Goal: Navigation & Orientation: Understand site structure

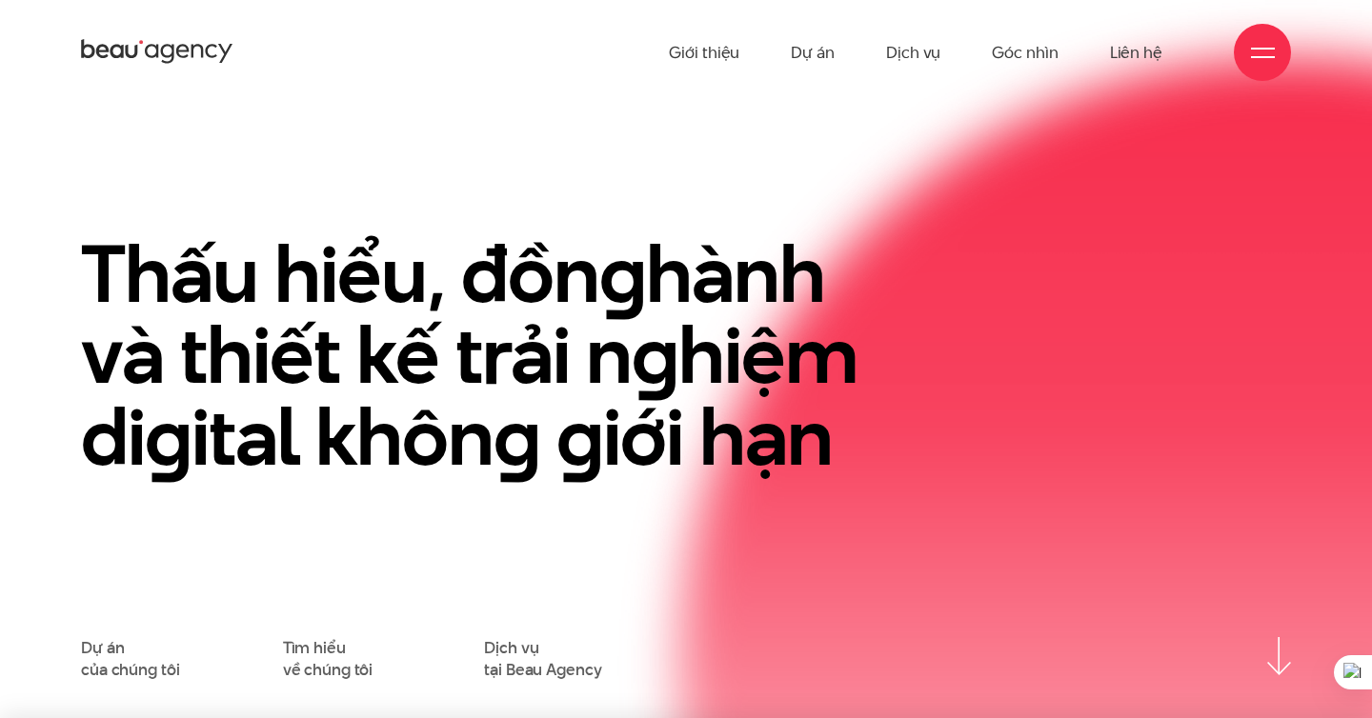
click at [1260, 42] on div at bounding box center [1263, 53] width 24 height 24
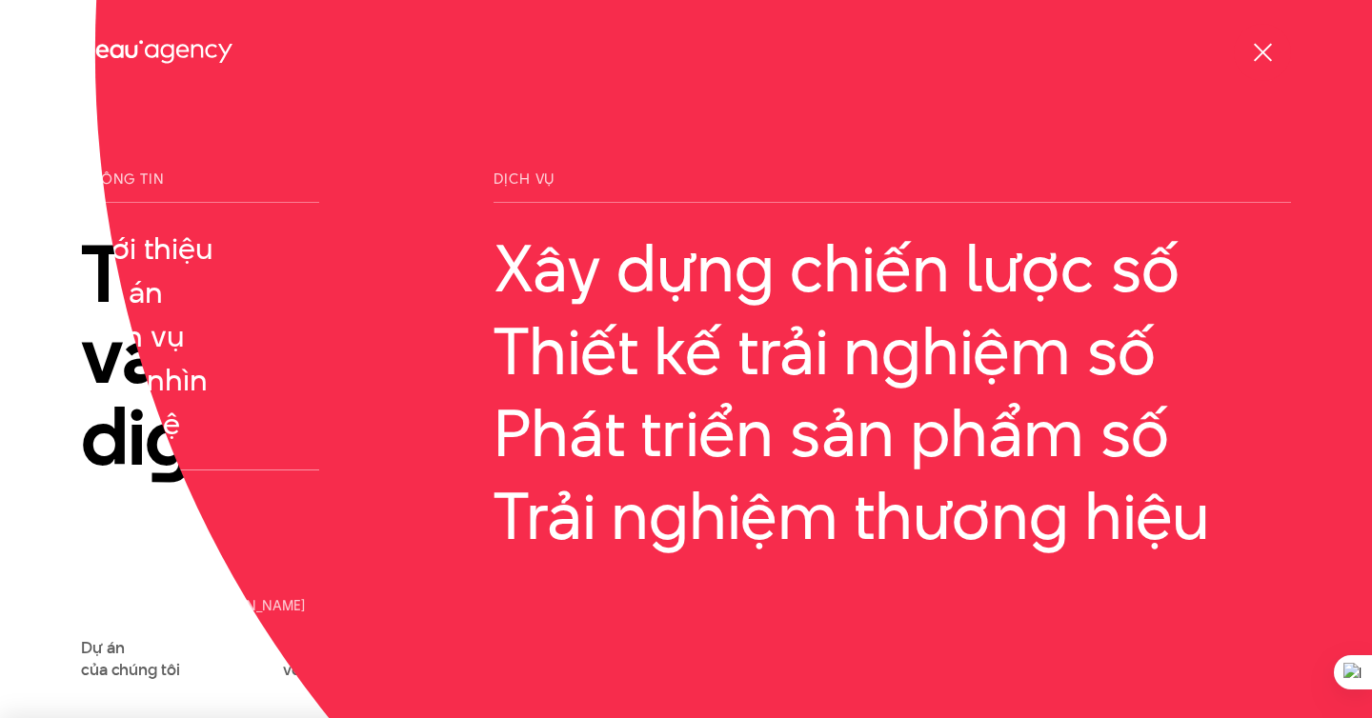
click at [1260, 42] on div at bounding box center [1263, 53] width 24 height 24
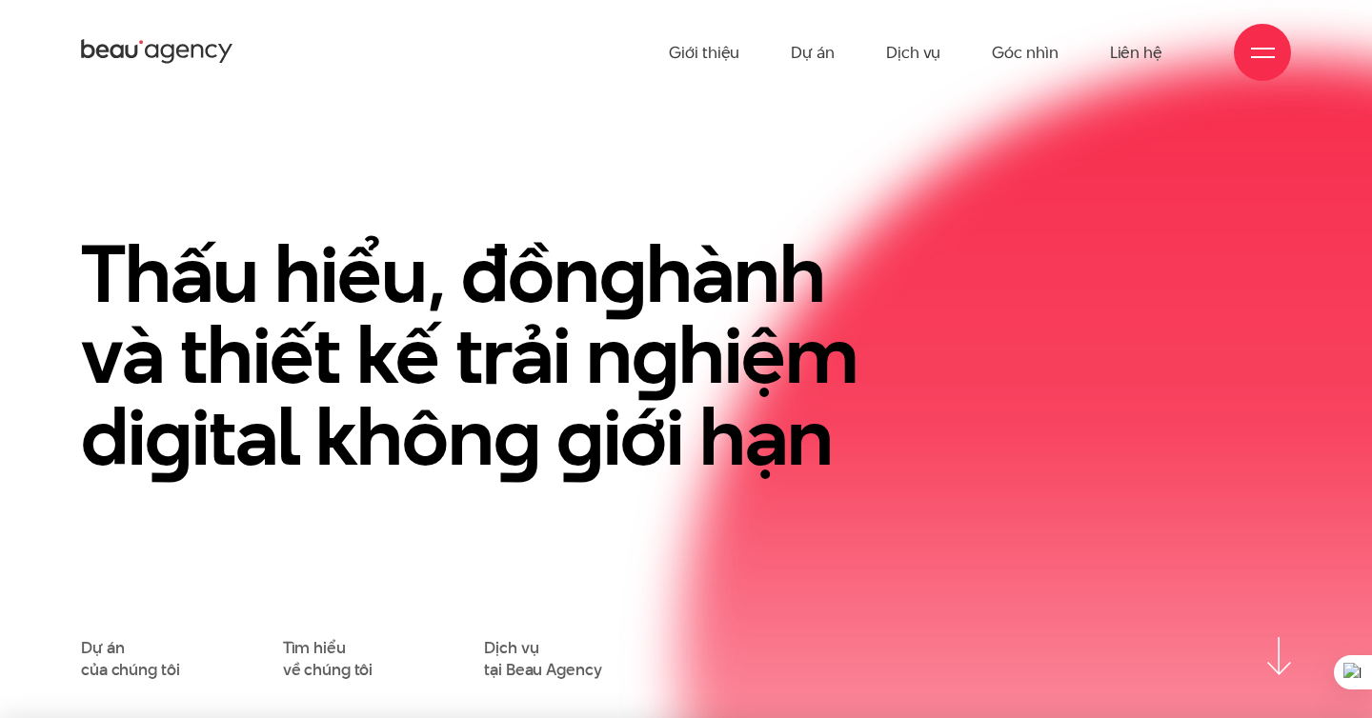
click at [1260, 42] on div at bounding box center [1263, 53] width 24 height 24
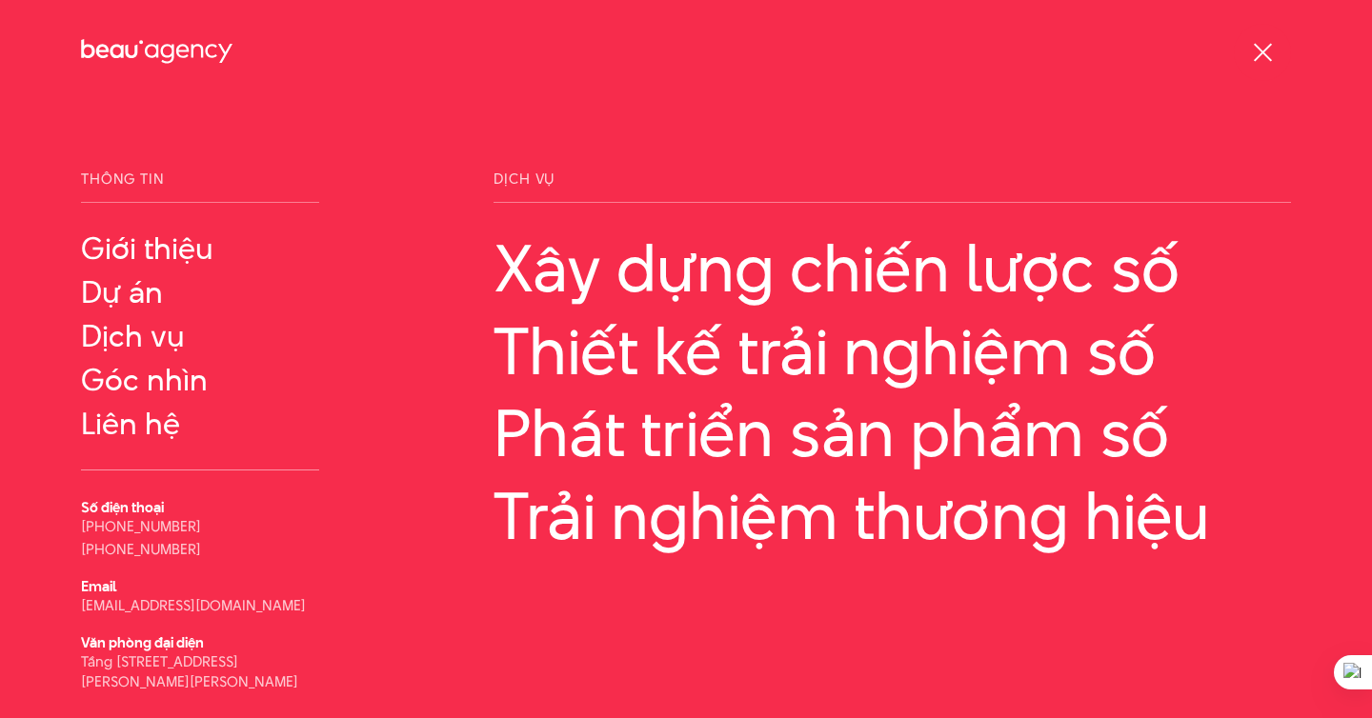
click at [1260, 42] on div at bounding box center [1263, 53] width 24 height 24
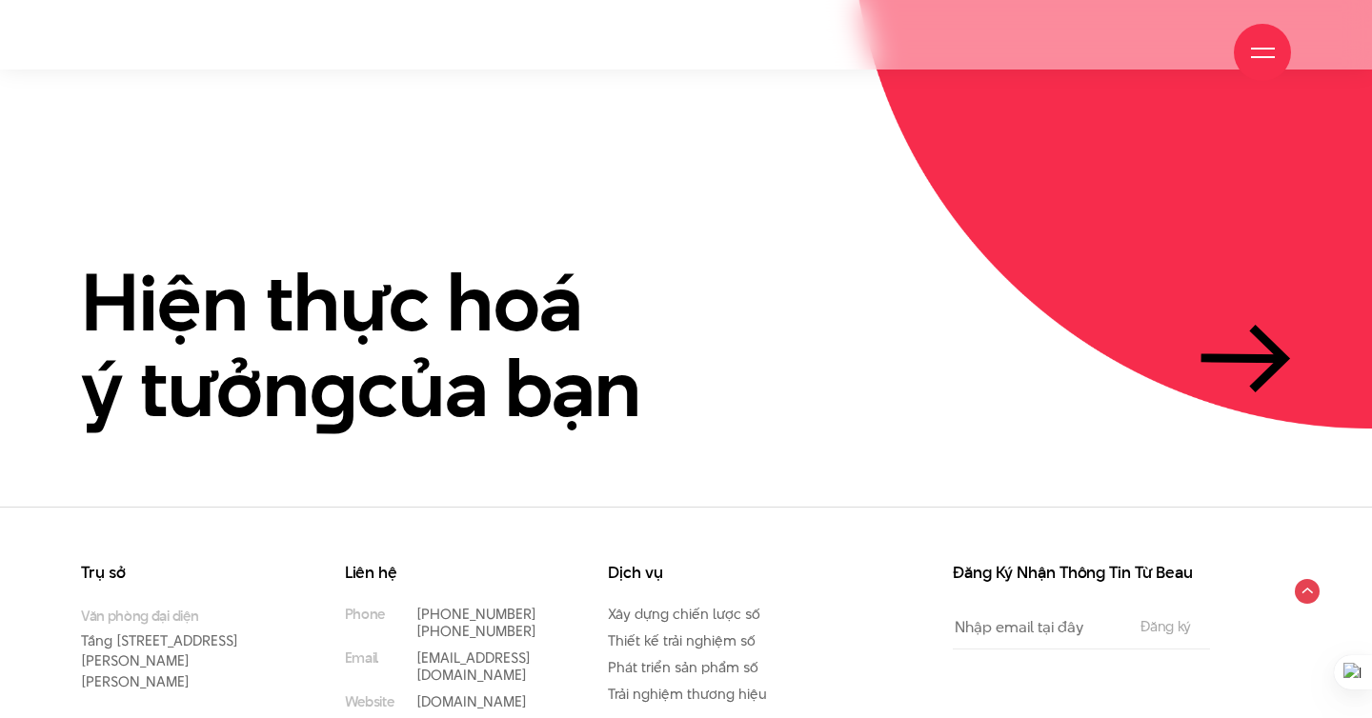
scroll to position [4408, 0]
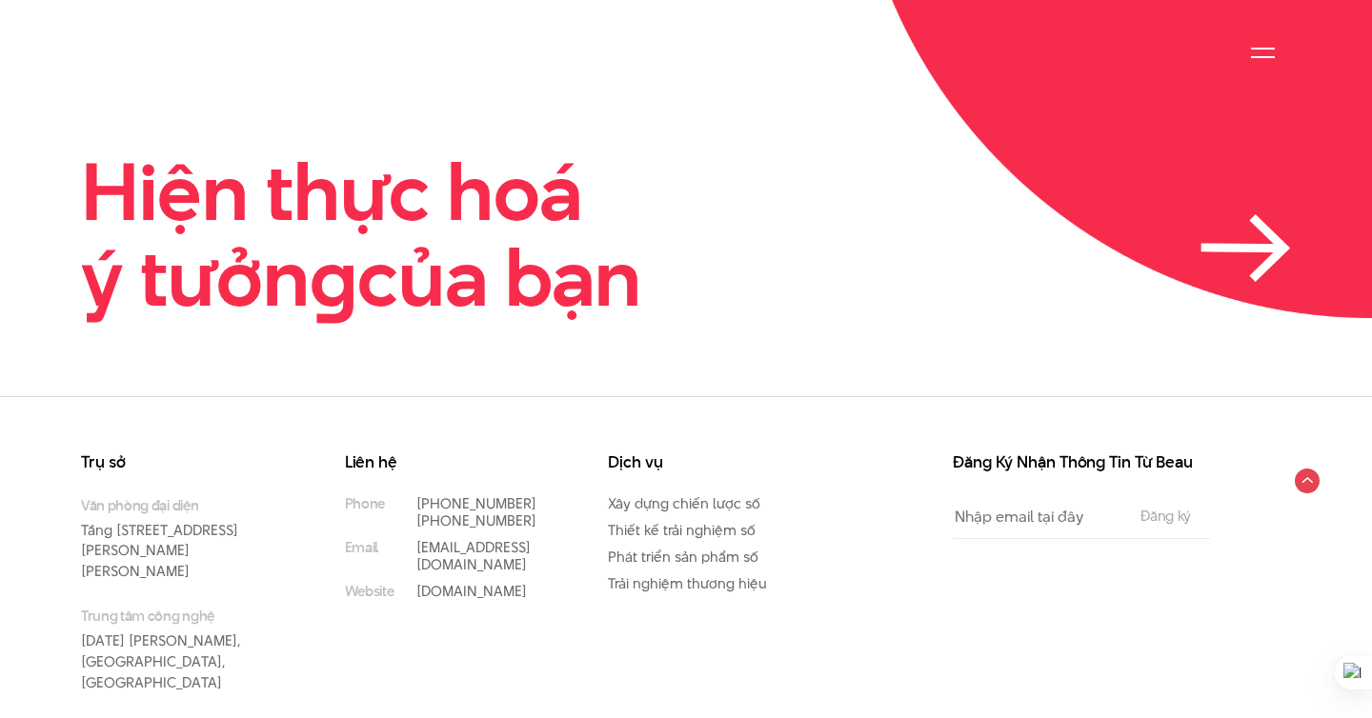
click at [1261, 214] on icon at bounding box center [1245, 248] width 90 height 68
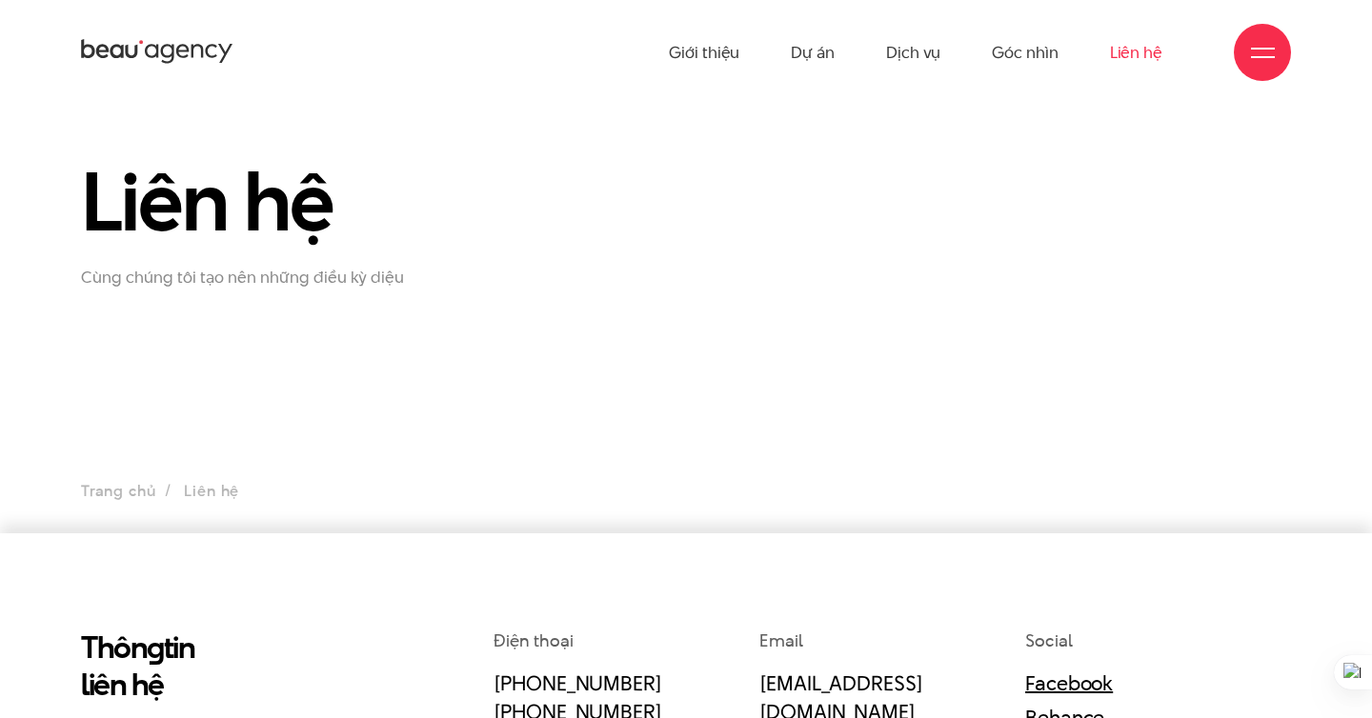
click at [1253, 53] on div at bounding box center [1263, 53] width 24 height 24
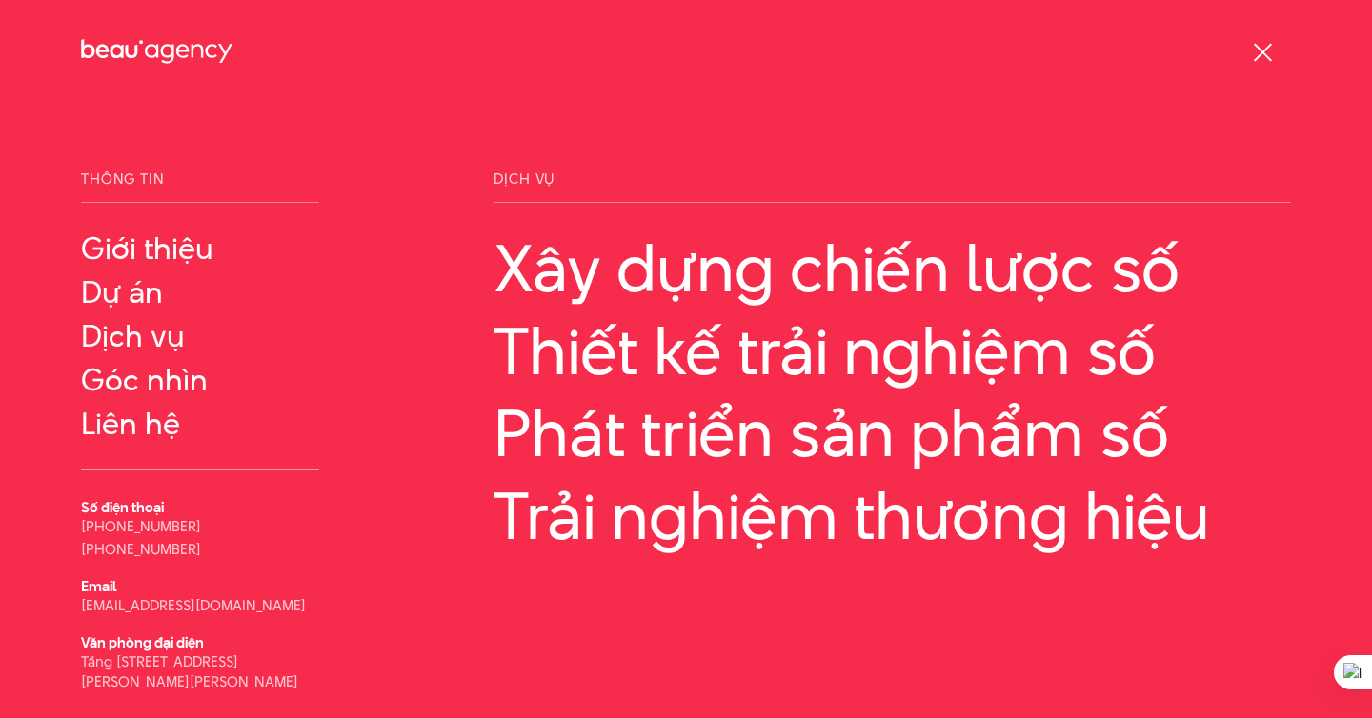
click at [1252, 54] on div at bounding box center [1263, 53] width 24 height 24
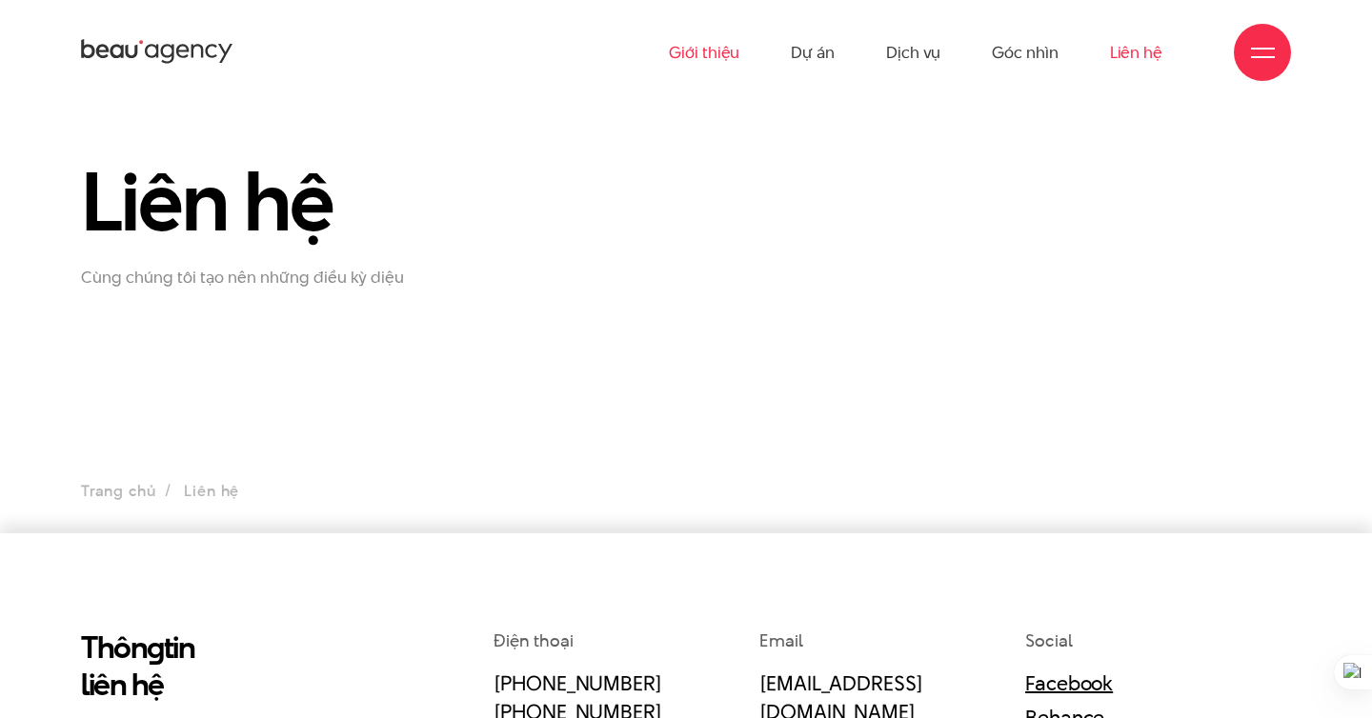
click at [688, 43] on link "Giới thiệu" at bounding box center [704, 52] width 70 height 105
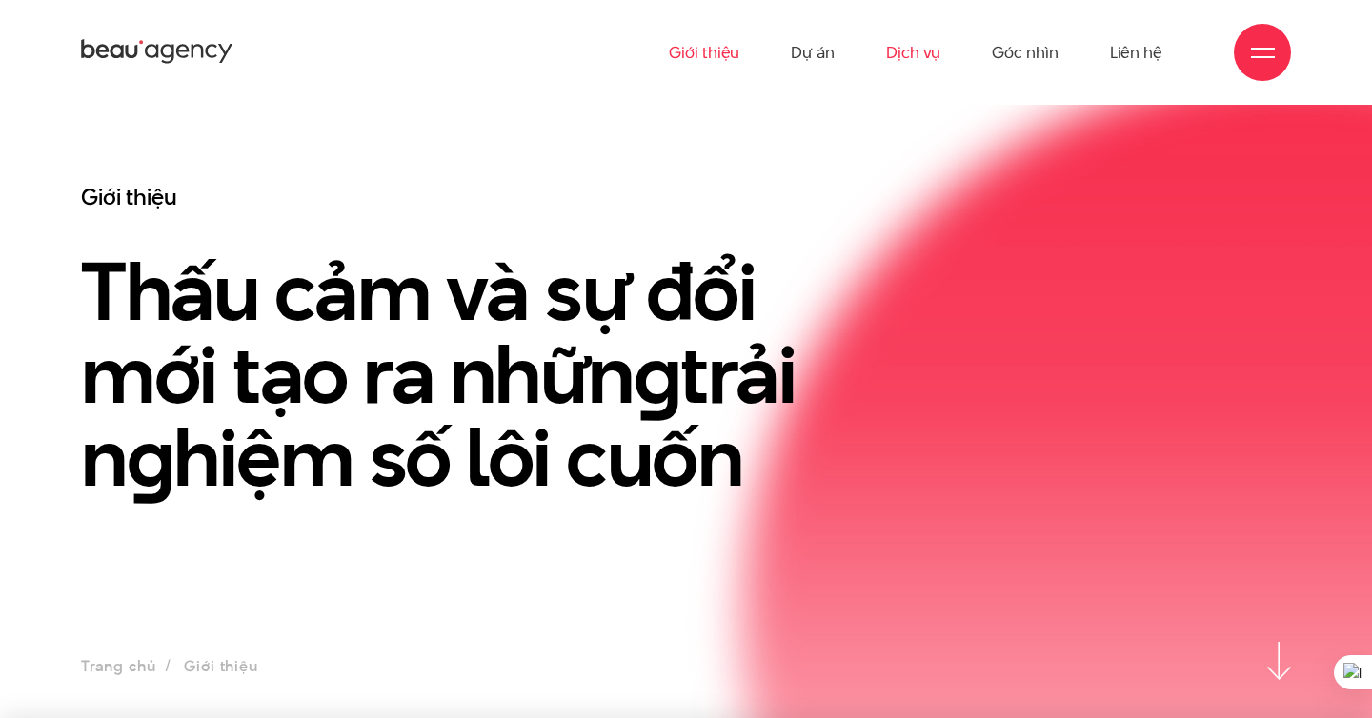
click at [888, 50] on link "Dịch vụ" at bounding box center [913, 52] width 54 height 105
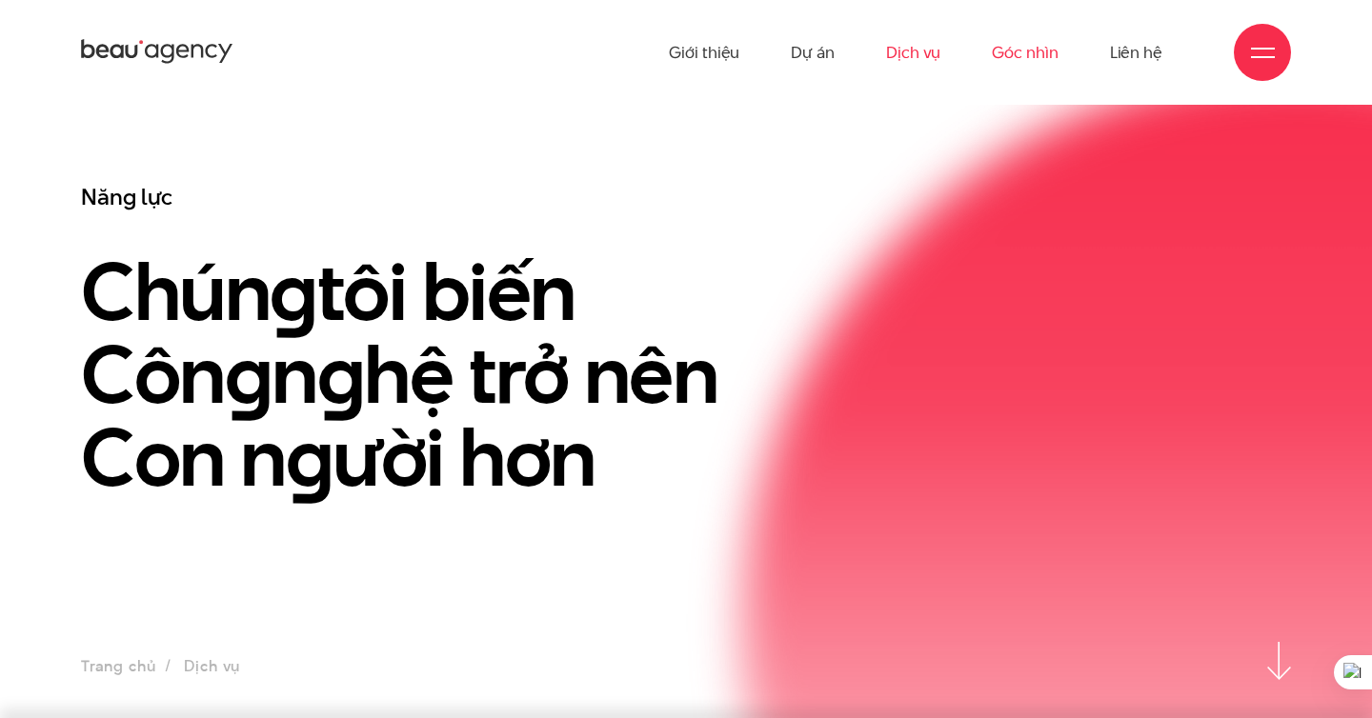
click at [1021, 45] on link "Góc nhìn" at bounding box center [1025, 52] width 66 height 105
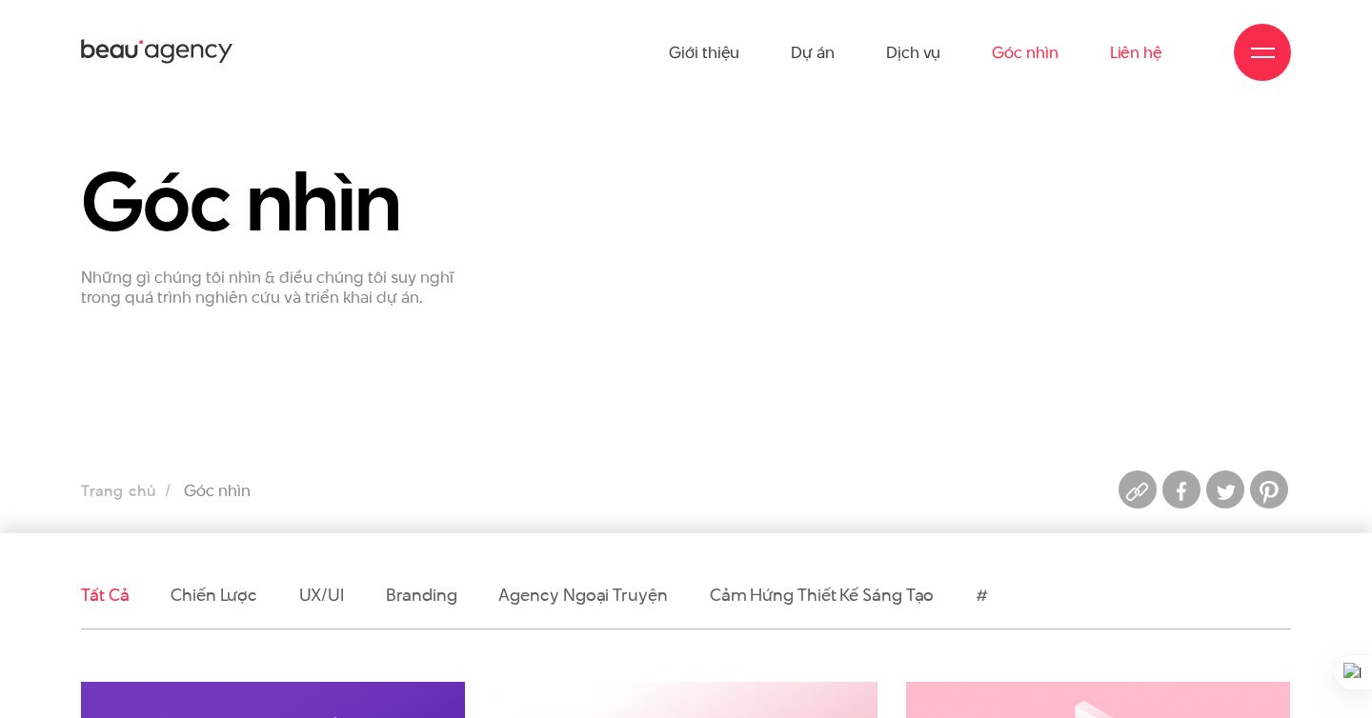
click at [1144, 56] on link "Liên hệ" at bounding box center [1136, 52] width 52 height 105
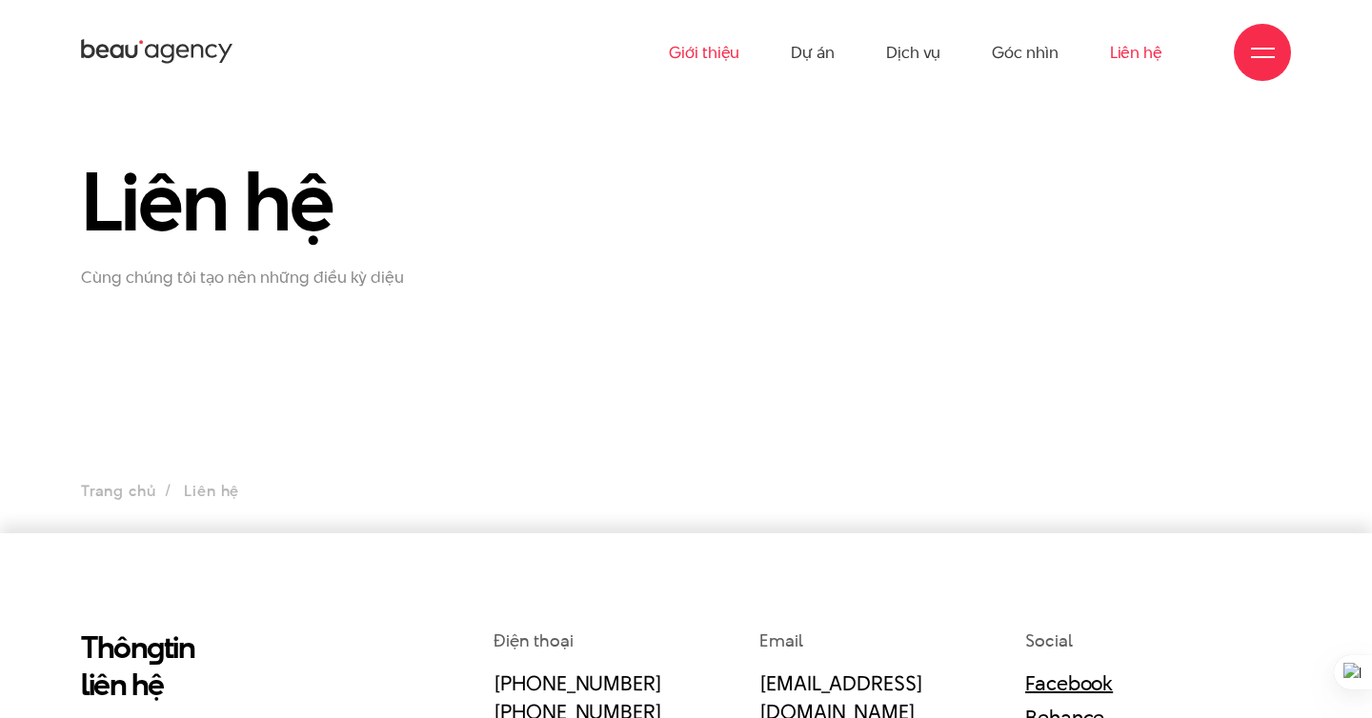
click at [688, 44] on link "Giới thiệu" at bounding box center [704, 52] width 70 height 105
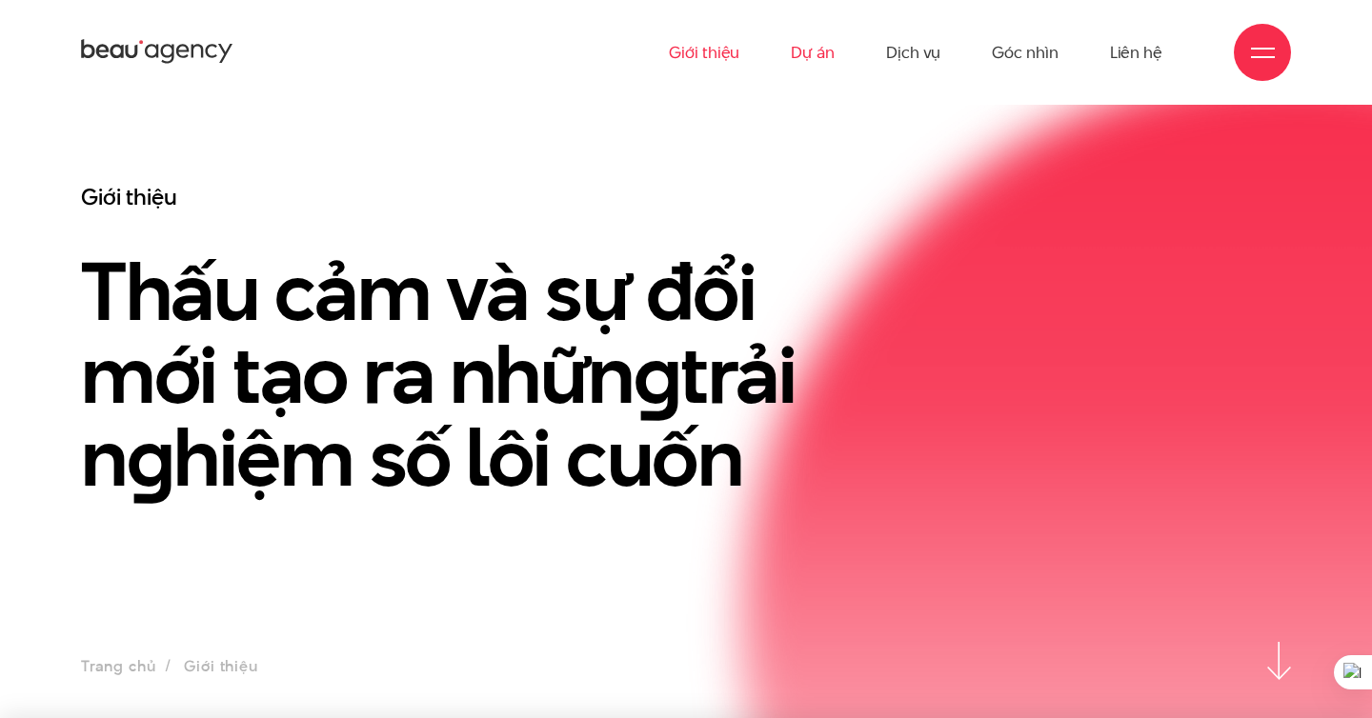
click at [801, 56] on link "Dự án" at bounding box center [813, 52] width 44 height 105
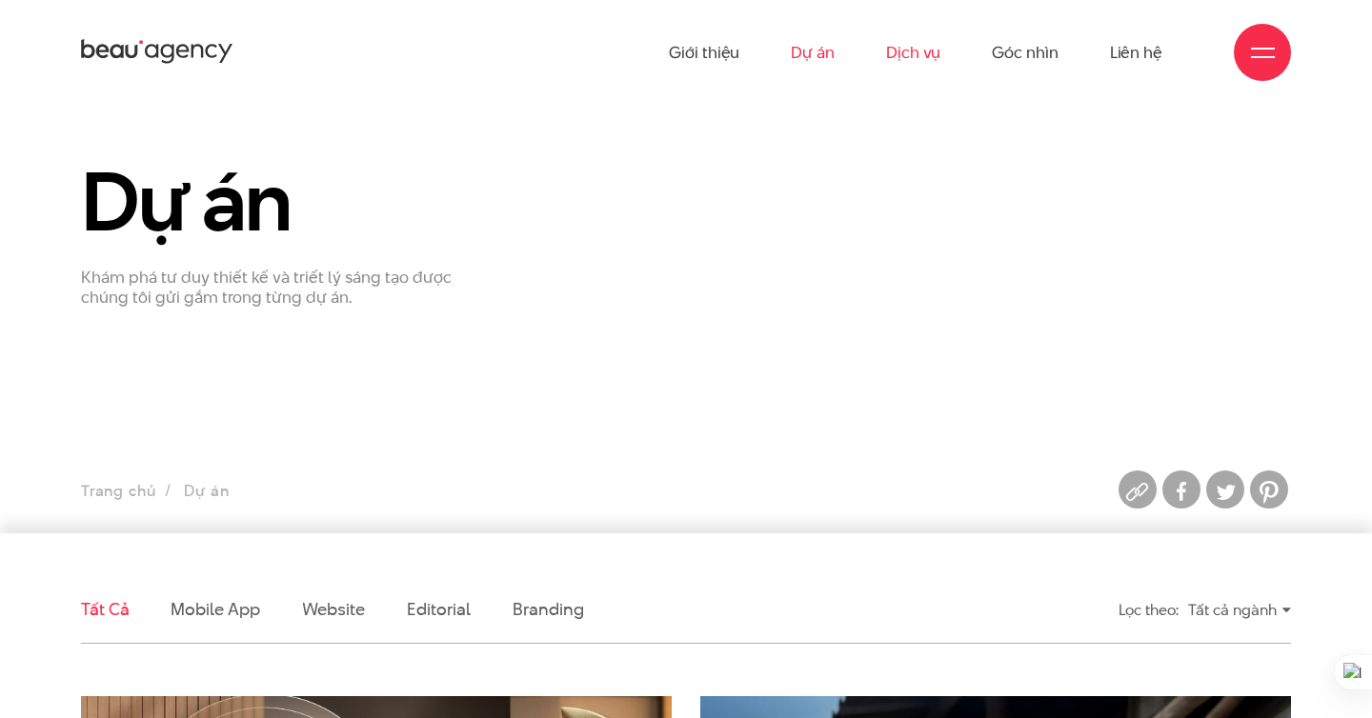
click at [911, 59] on link "Dịch vụ" at bounding box center [913, 52] width 54 height 105
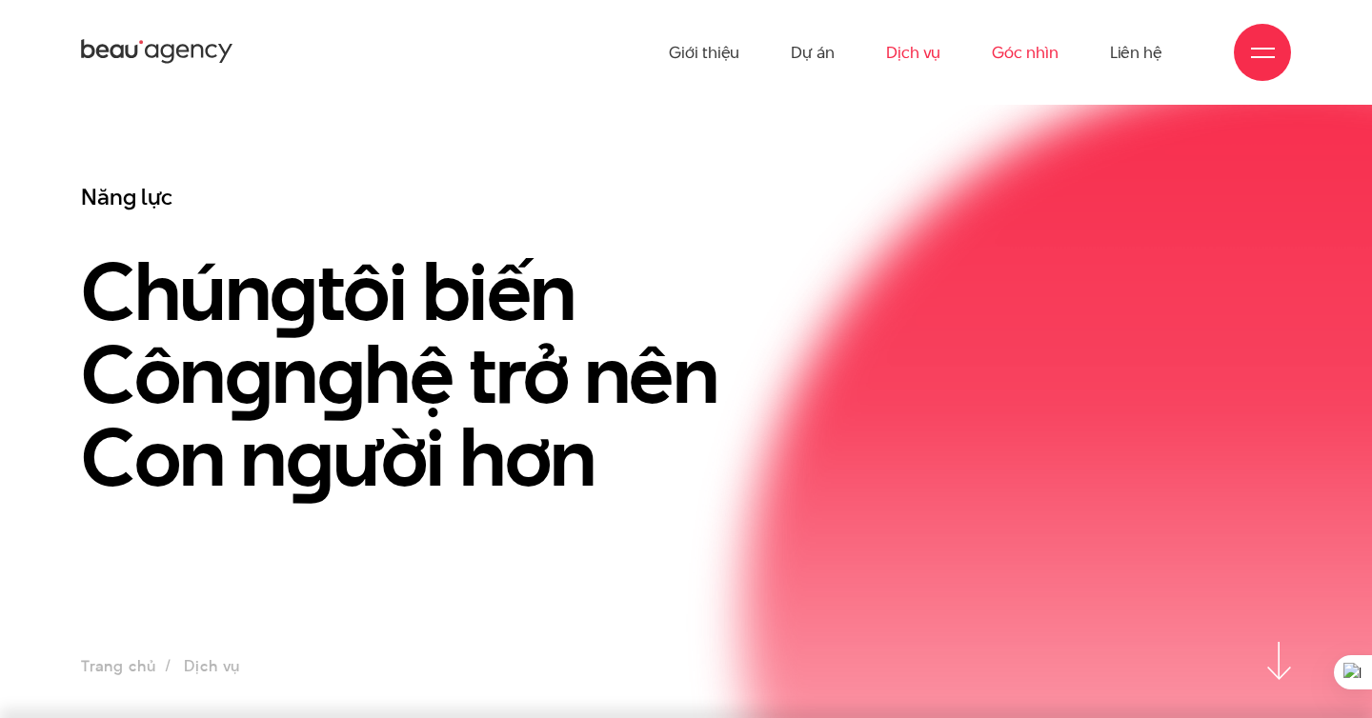
click at [1012, 65] on link "Góc nhìn" at bounding box center [1025, 52] width 66 height 105
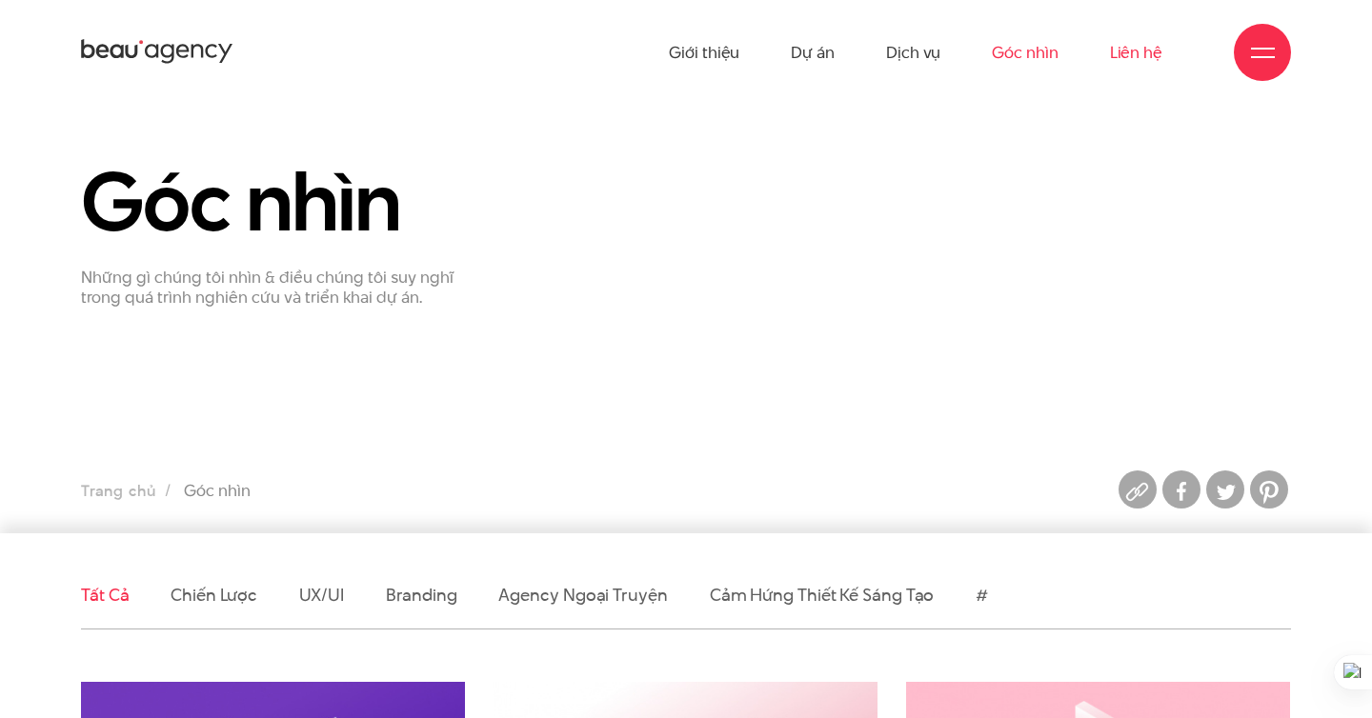
click at [1119, 53] on link "Liên hệ" at bounding box center [1136, 52] width 52 height 105
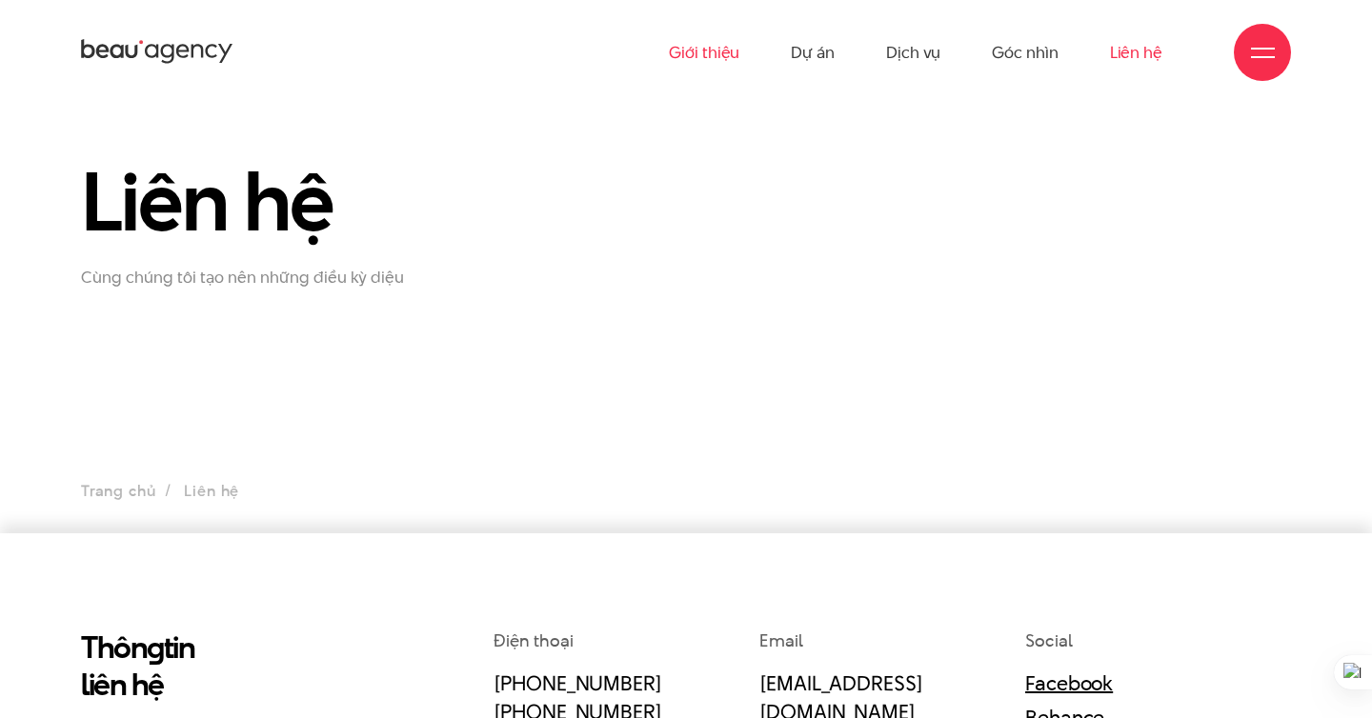
click at [700, 41] on link "Giới thiệu" at bounding box center [704, 52] width 70 height 105
